Goal: Task Accomplishment & Management: Complete application form

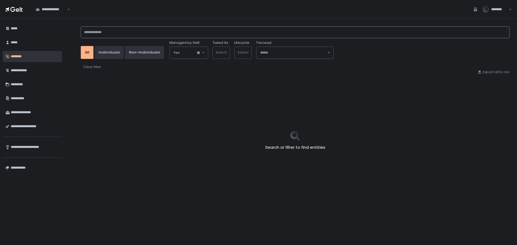
click at [128, 33] on input at bounding box center [295, 32] width 429 height 12
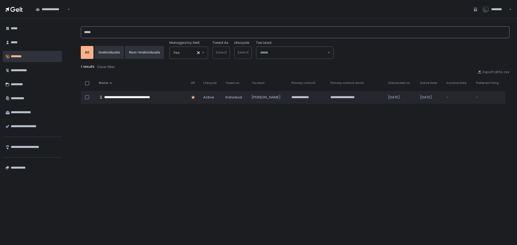
type input "******"
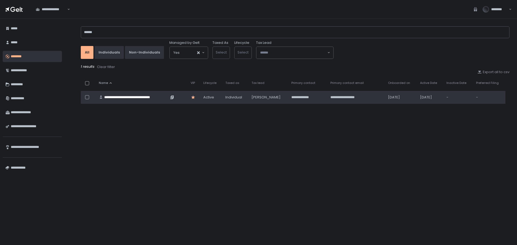
click at [151, 98] on div "**********" at bounding box center [136, 97] width 65 height 5
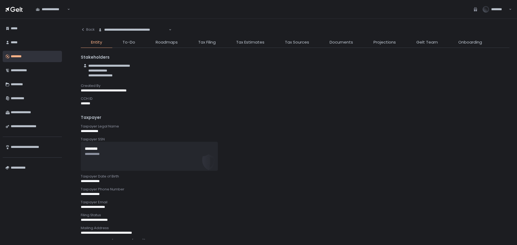
click at [198, 44] on li "Tax Filing" at bounding box center [207, 43] width 38 height 9
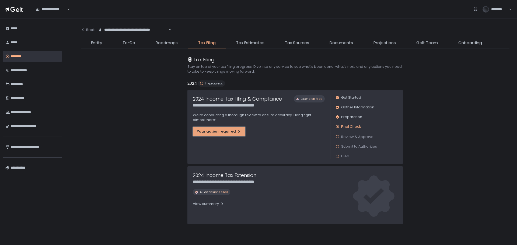
click at [231, 133] on div "Your action required" at bounding box center [219, 131] width 44 height 5
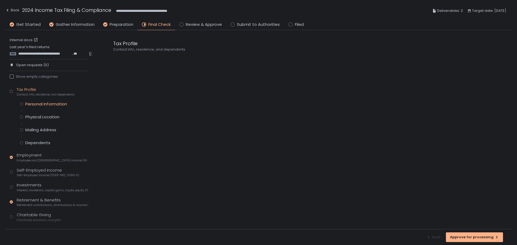
click at [57, 103] on div "Personal Information" at bounding box center [46, 104] width 42 height 5
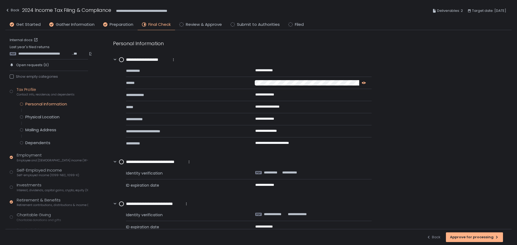
click at [364, 83] on icon "button" at bounding box center [364, 83] width 4 height 4
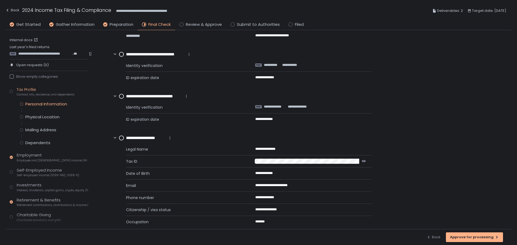
scroll to position [116, 0]
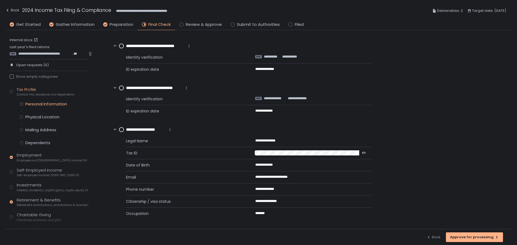
click at [363, 154] on icon "button" at bounding box center [364, 153] width 4 height 2
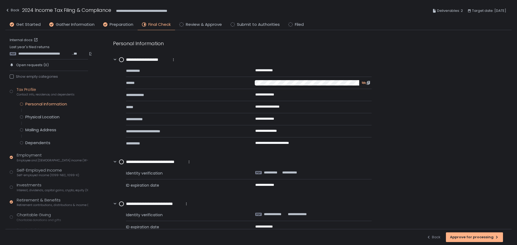
click at [445, 143] on div "**********" at bounding box center [306, 187] width 409 height 315
click at [121, 60] on circle at bounding box center [121, 60] width 4 height 4
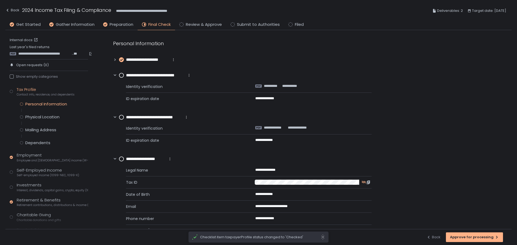
click at [121, 75] on circle at bounding box center [121, 75] width 4 height 4
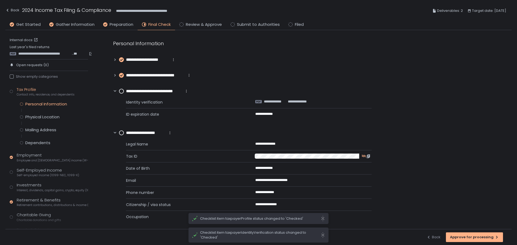
click at [121, 91] on circle at bounding box center [121, 91] width 4 height 4
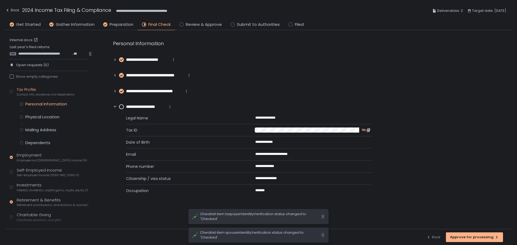
click at [121, 107] on circle at bounding box center [121, 107] width 4 height 4
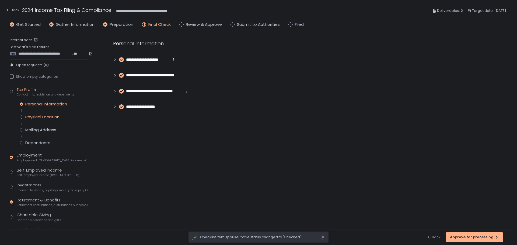
click at [51, 119] on div "Physical Location" at bounding box center [42, 116] width 34 height 5
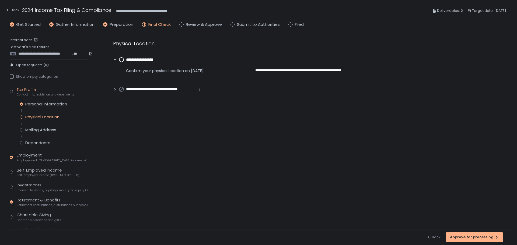
drag, startPoint x: 121, startPoint y: 60, endPoint x: 118, endPoint y: 64, distance: 4.9
click at [121, 60] on circle at bounding box center [121, 60] width 4 height 4
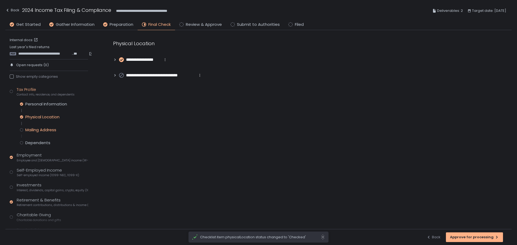
click at [43, 132] on div "Mailing Address" at bounding box center [40, 129] width 31 height 5
click at [122, 60] on circle at bounding box center [121, 60] width 4 height 4
click at [41, 144] on div "Dependents" at bounding box center [37, 142] width 25 height 5
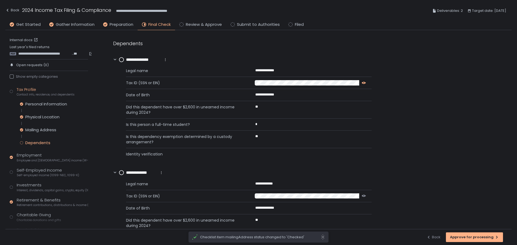
click at [364, 83] on icon "button" at bounding box center [364, 83] width 4 height 2
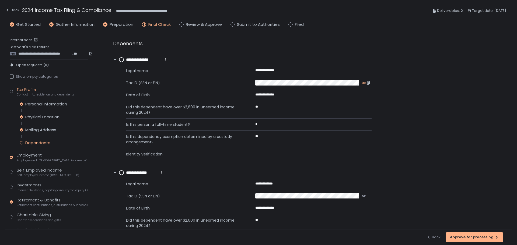
click at [123, 60] on circle at bounding box center [121, 60] width 4 height 4
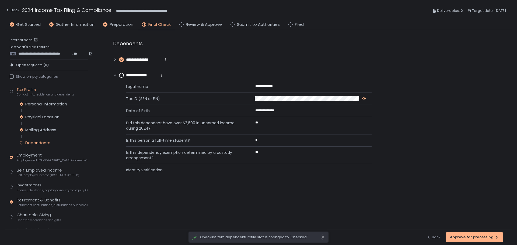
click at [361, 99] on div "button" at bounding box center [363, 98] width 6 height 4
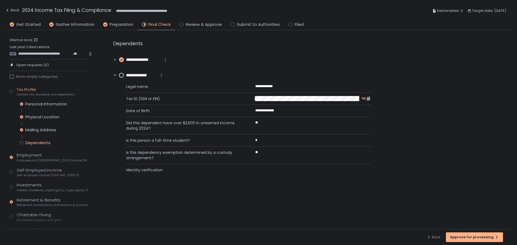
click at [120, 76] on circle at bounding box center [121, 75] width 4 height 4
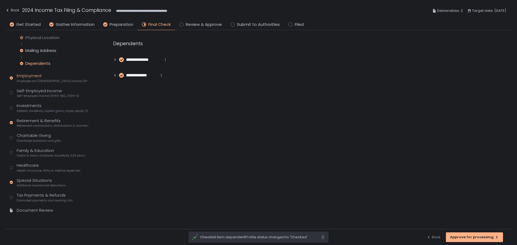
click at [29, 75] on div "Employment Employee and [DEMOGRAPHIC_DATA] income (W-2s)" at bounding box center [52, 78] width 71 height 10
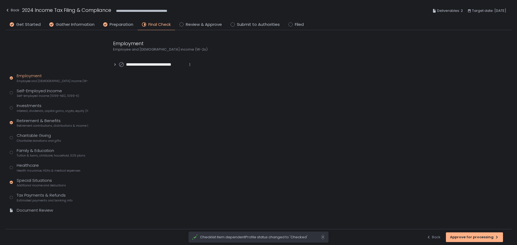
scroll to position [30, 0]
click at [150, 64] on span "**********" at bounding box center [156, 65] width 60 height 6
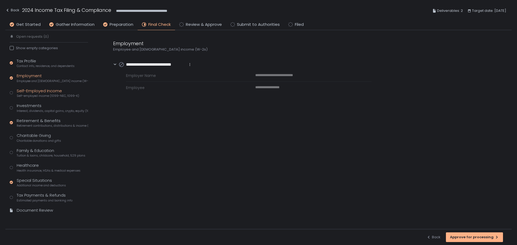
click at [42, 91] on div "Self-Employed Income Self-employed income (1099-NEC, 1099-K)" at bounding box center [48, 93] width 62 height 10
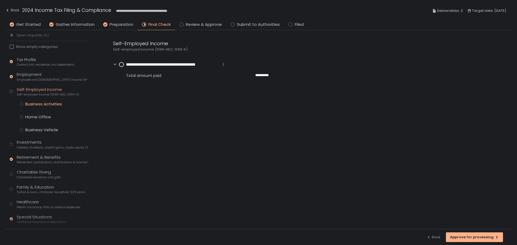
click at [41, 103] on div "Business Activities" at bounding box center [43, 104] width 37 height 5
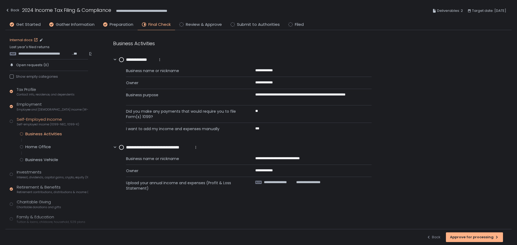
click at [20, 41] on link "Internal docs" at bounding box center [24, 40] width 29 height 5
click at [46, 56] on span "**********" at bounding box center [44, 53] width 53 height 5
click at [304, 182] on span "**********" at bounding box center [307, 182] width 27 height 5
